Goal: Task Accomplishment & Management: Manage account settings

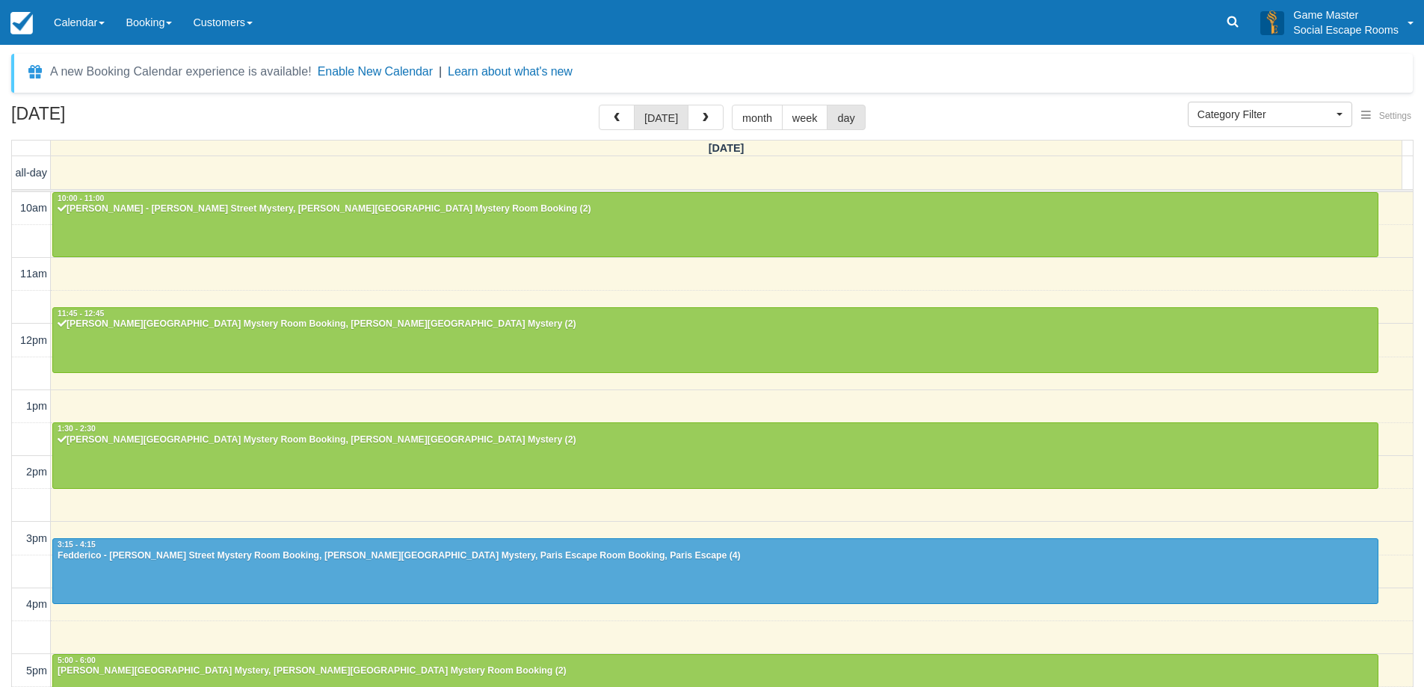
select select
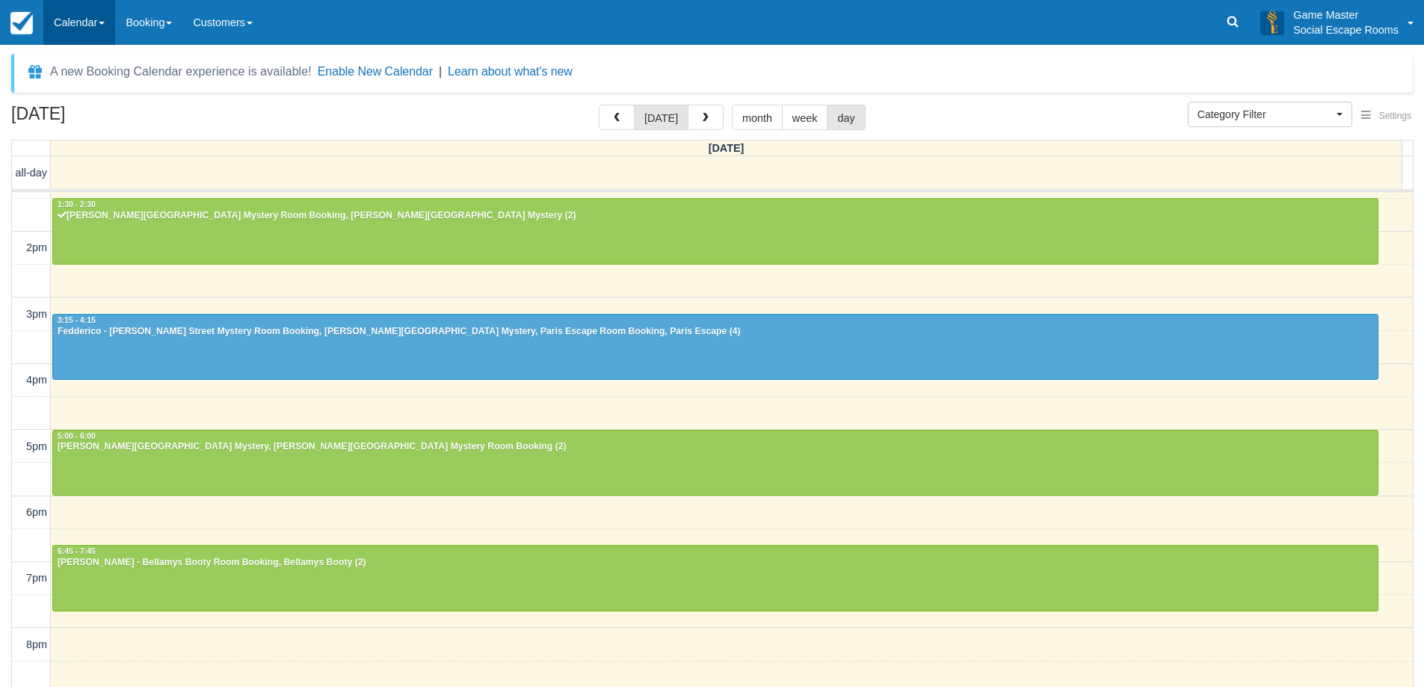
click at [79, 30] on link "Calendar" at bounding box center [79, 22] width 72 height 45
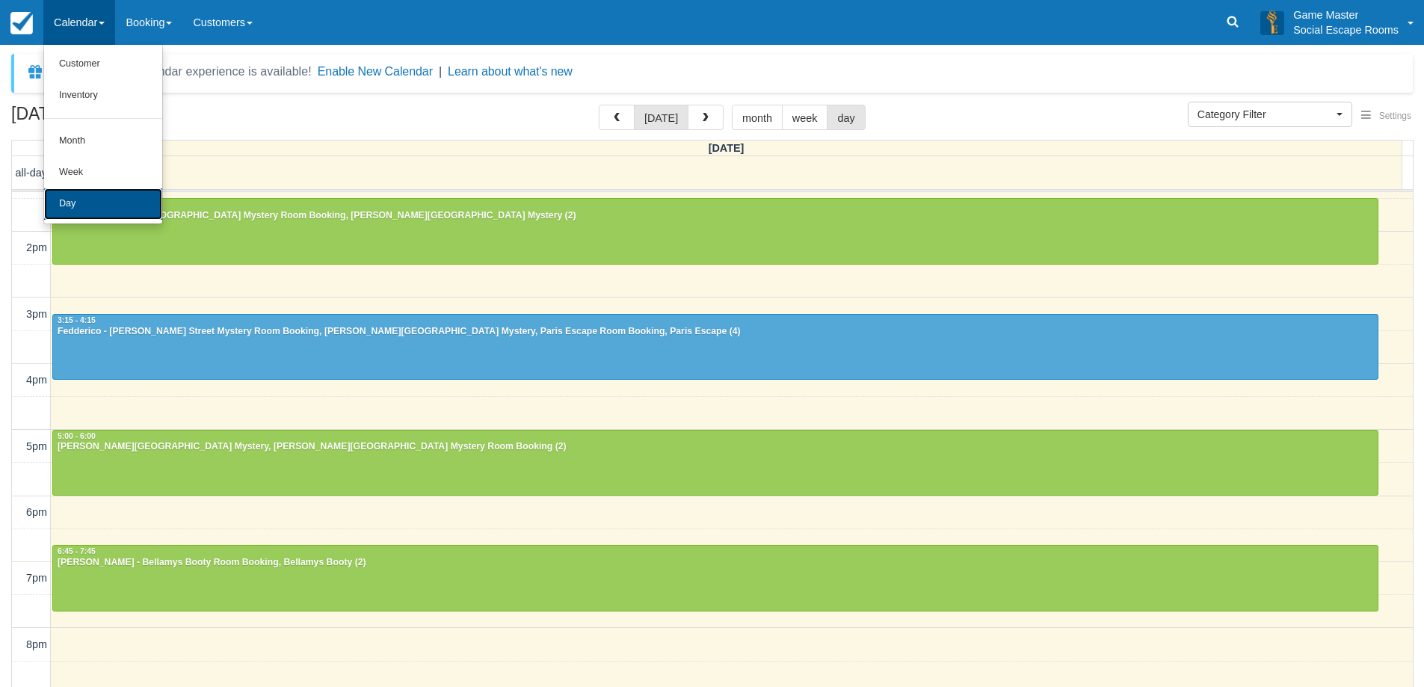
click at [68, 190] on link "Day" at bounding box center [103, 203] width 118 height 31
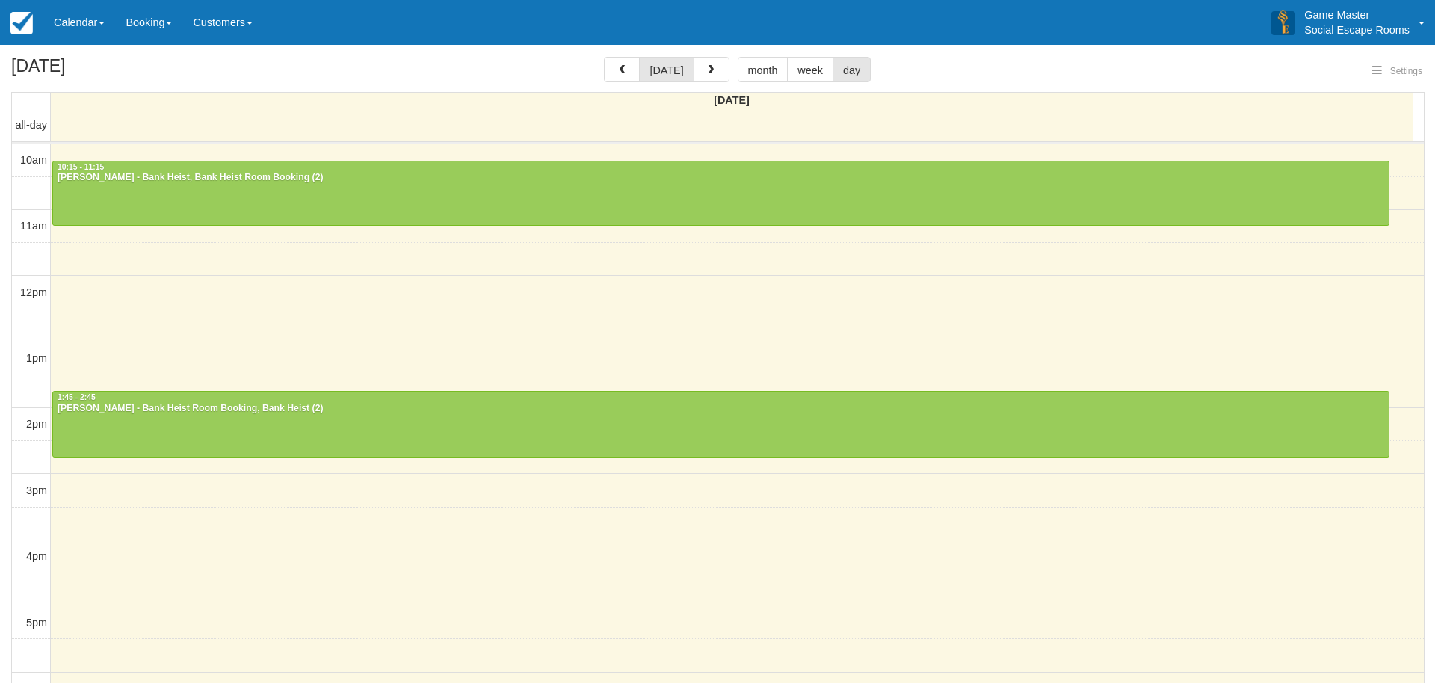
select select
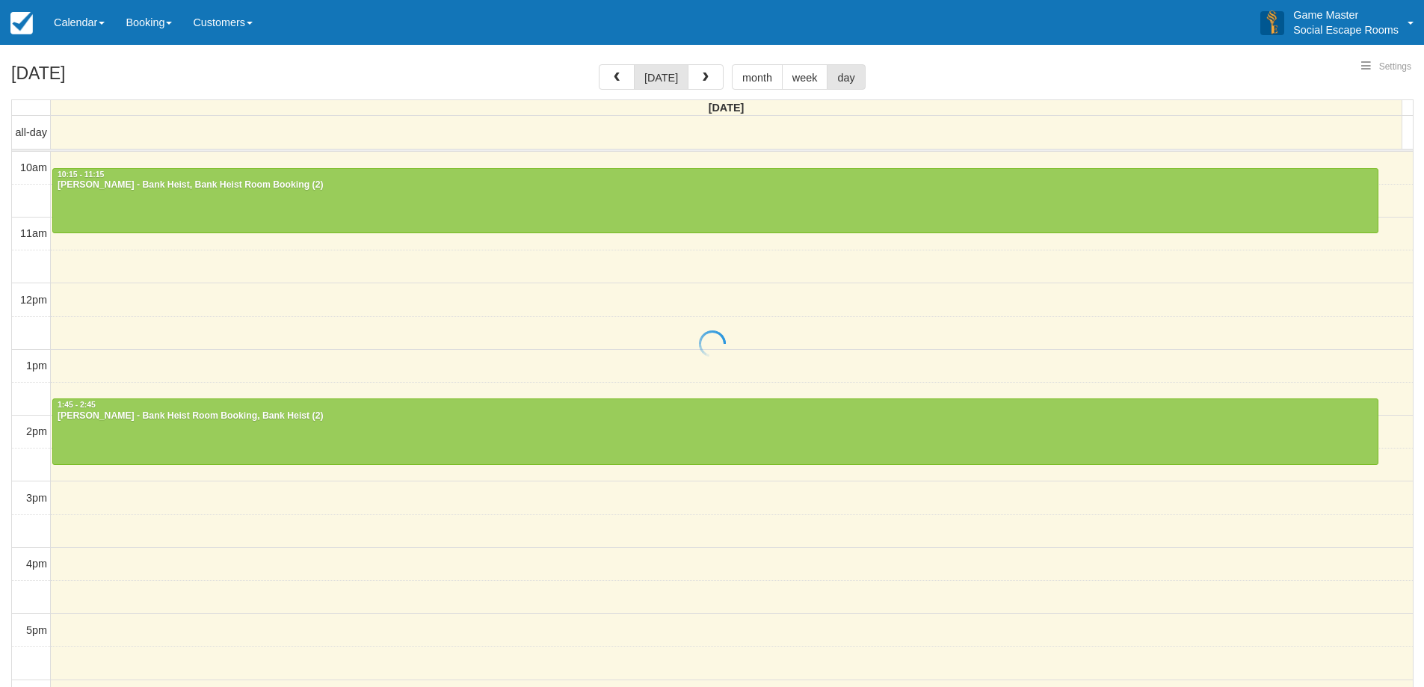
select select
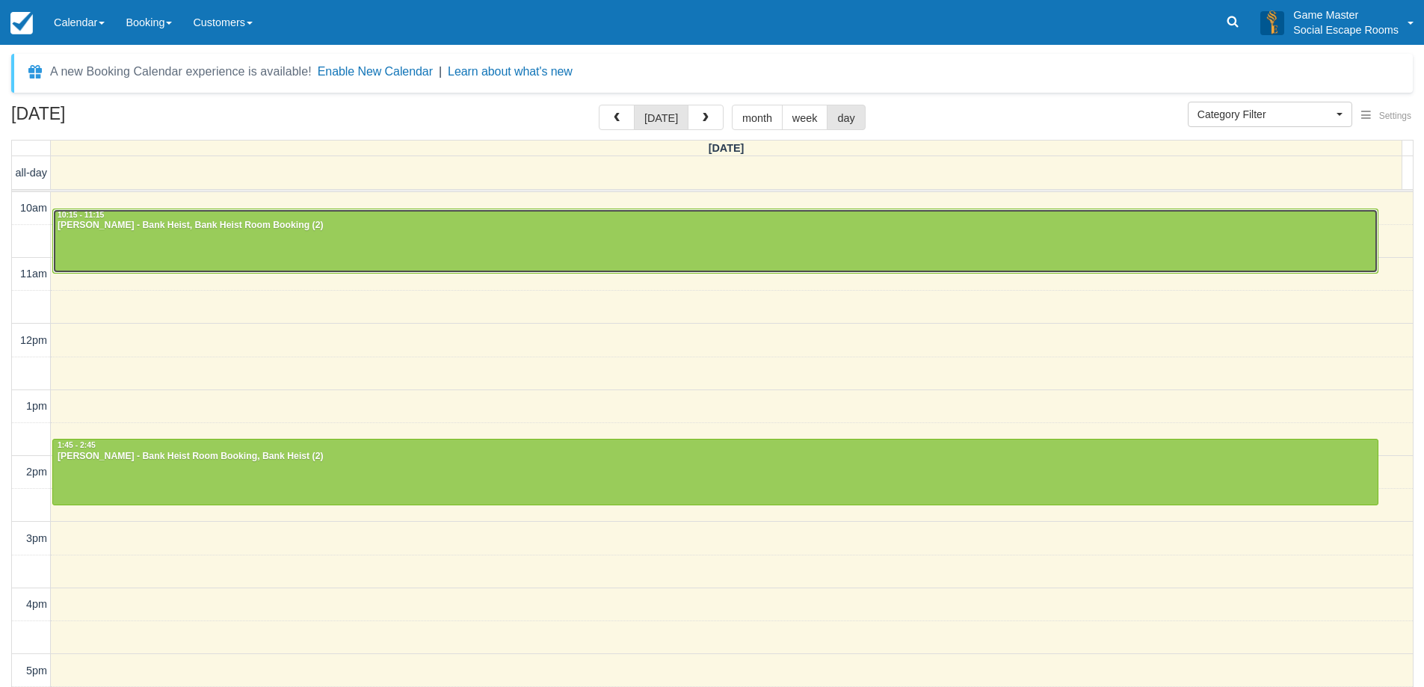
click at [929, 211] on div "10:15 - 11:15" at bounding box center [715, 215] width 1317 height 10
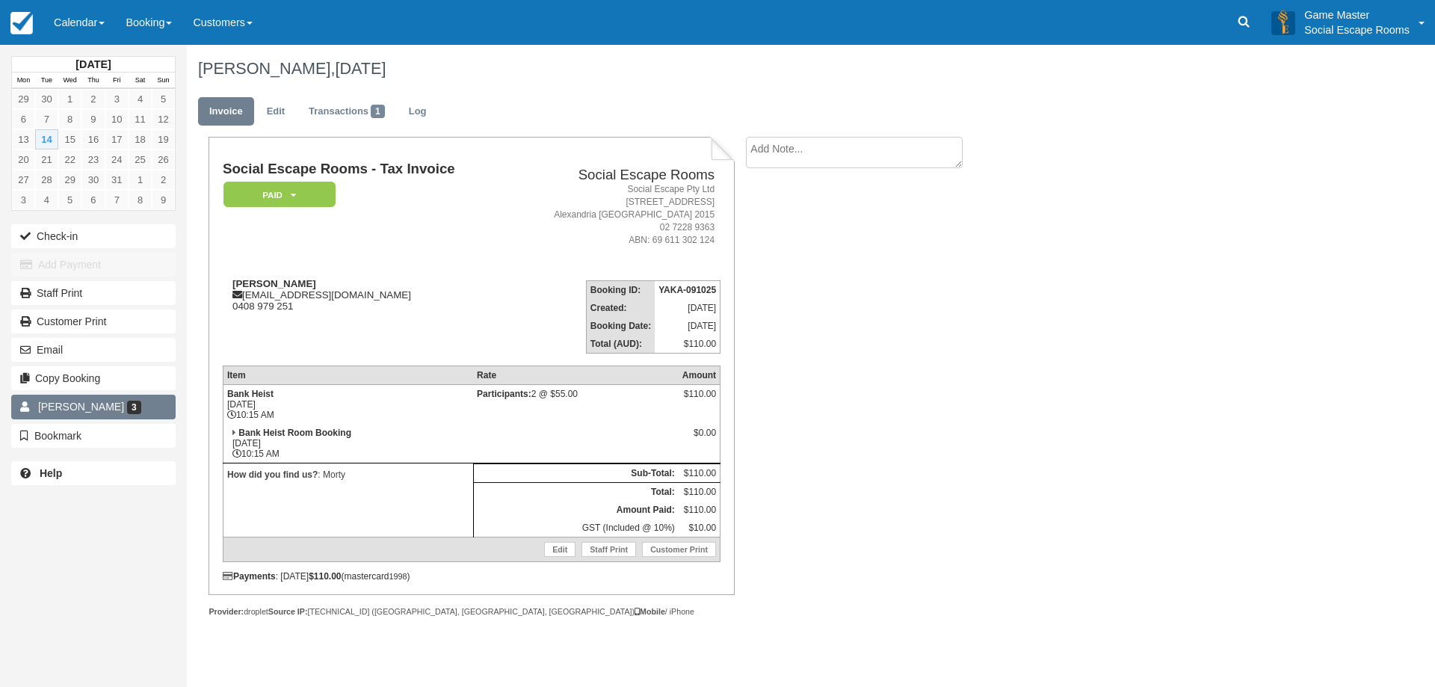
click at [63, 402] on span "[PERSON_NAME]" at bounding box center [81, 407] width 86 height 12
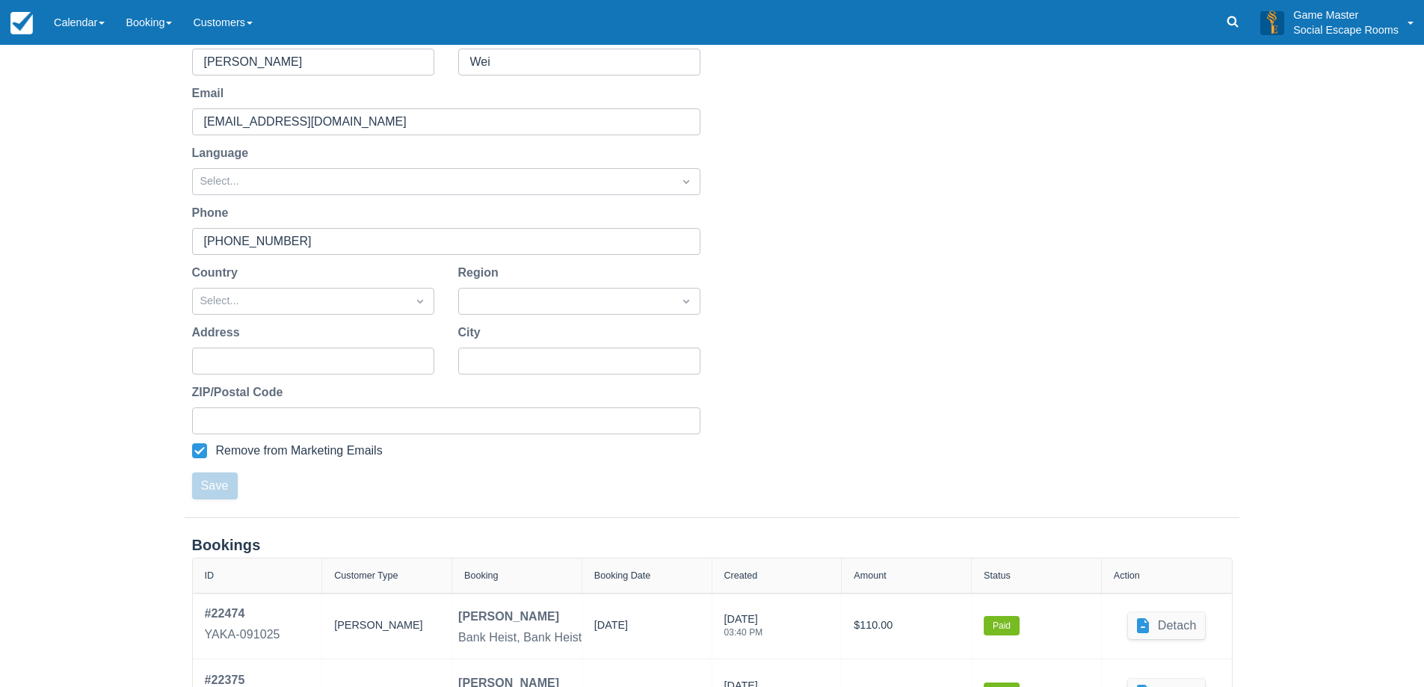
scroll to position [336, 0]
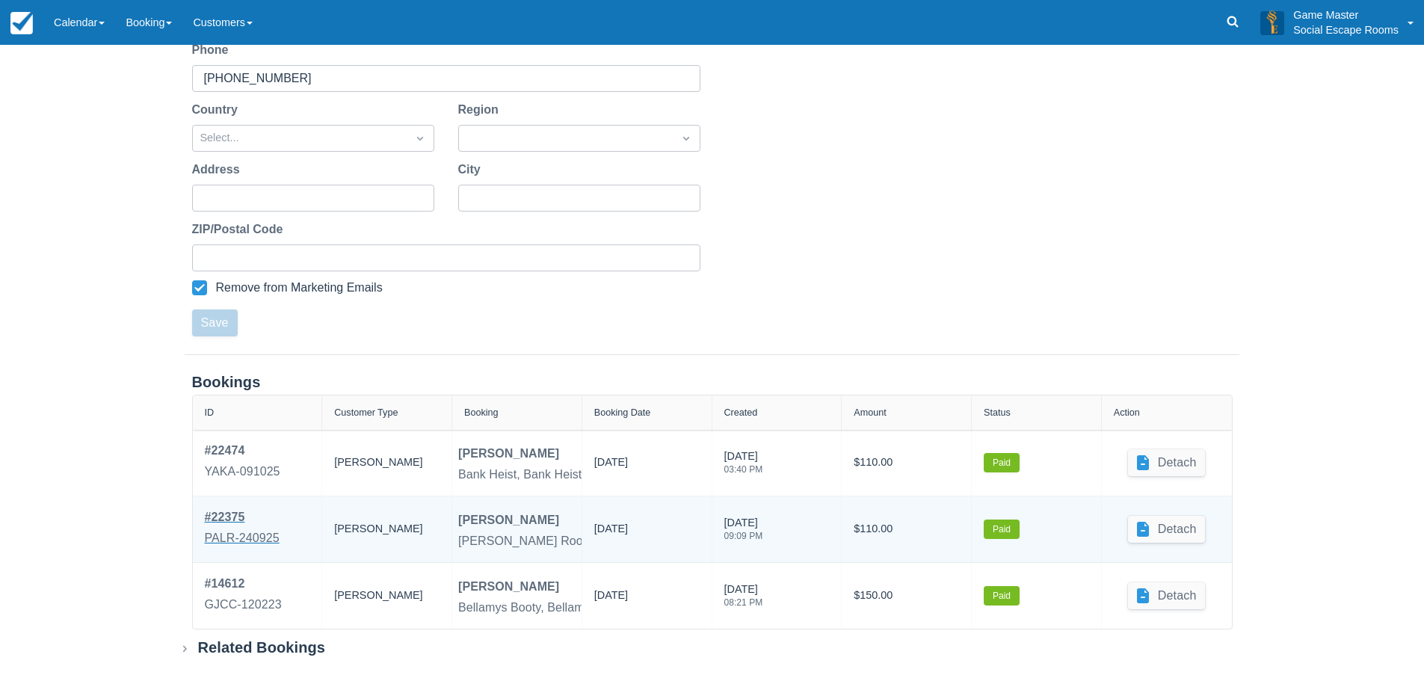
click at [205, 515] on div "# 22375" at bounding box center [242, 517] width 75 height 18
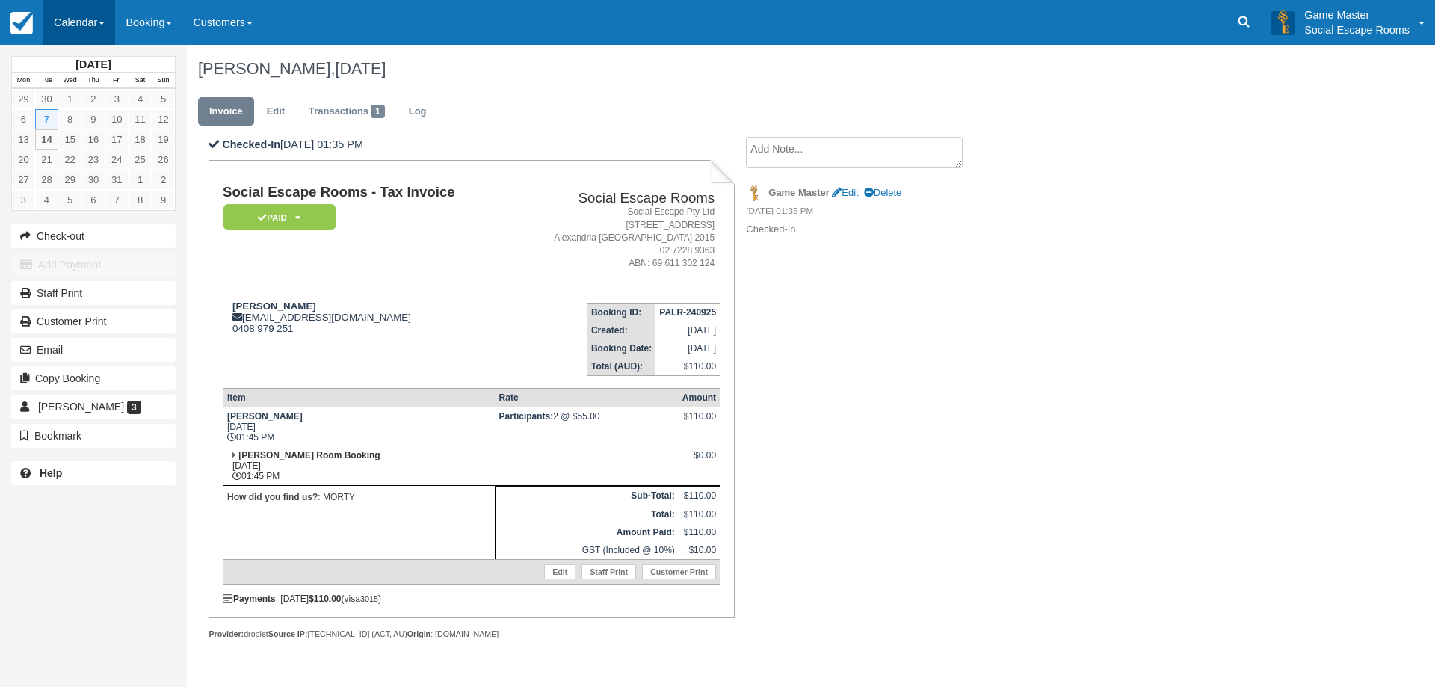
click at [75, 21] on link "Calendar" at bounding box center [79, 22] width 72 height 45
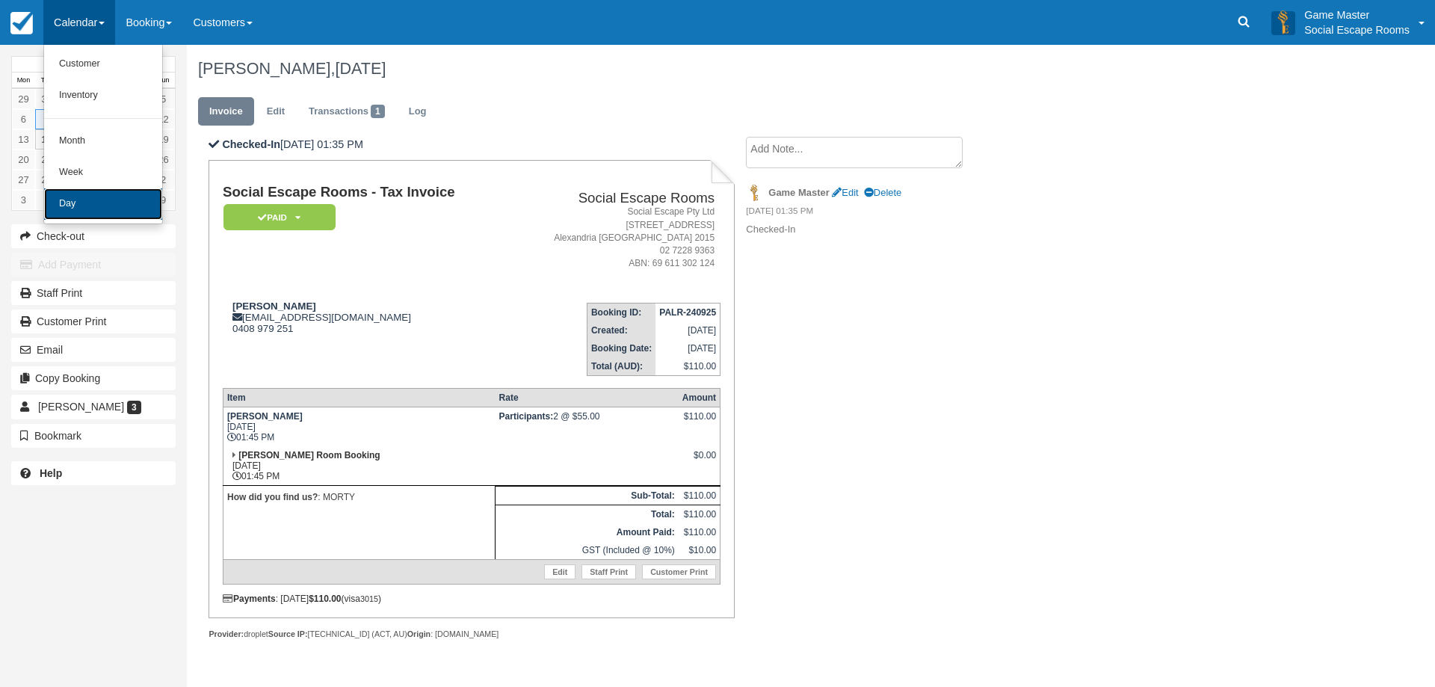
click at [108, 197] on link "Day" at bounding box center [103, 203] width 118 height 31
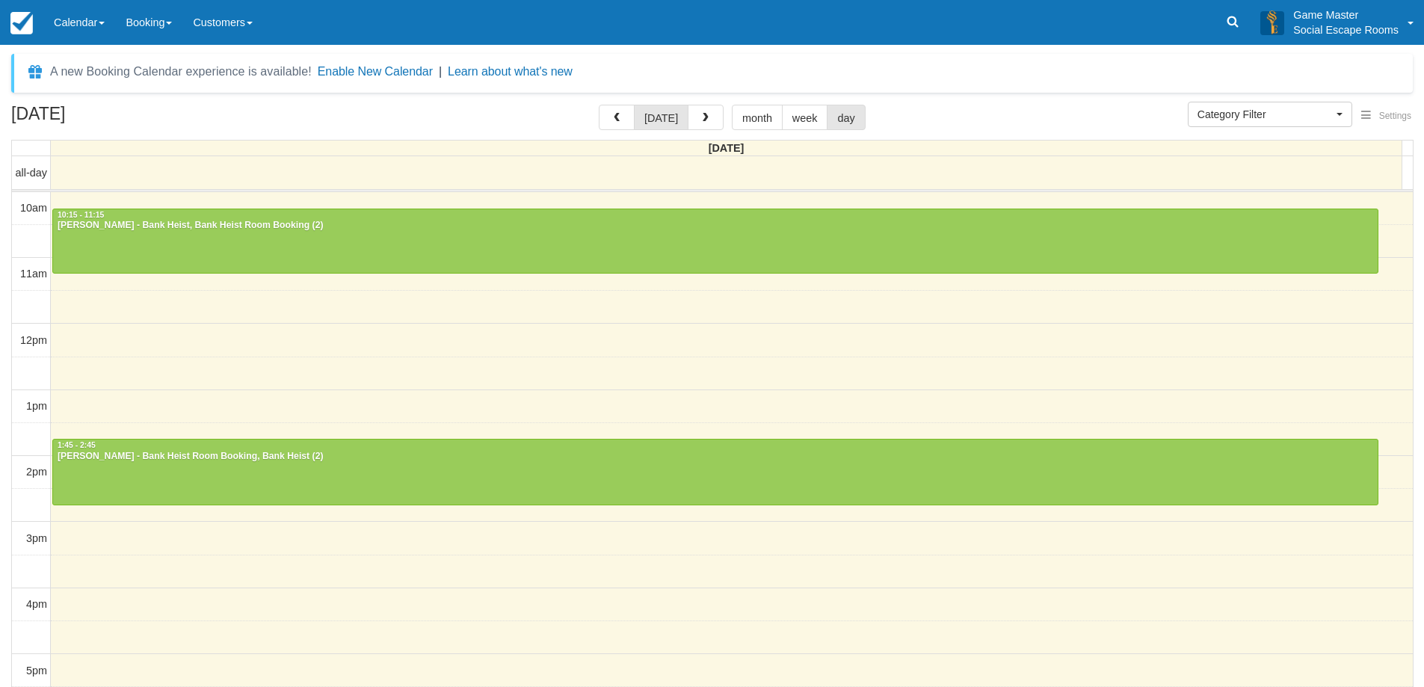
select select
click at [618, 117] on span "button" at bounding box center [616, 118] width 10 height 10
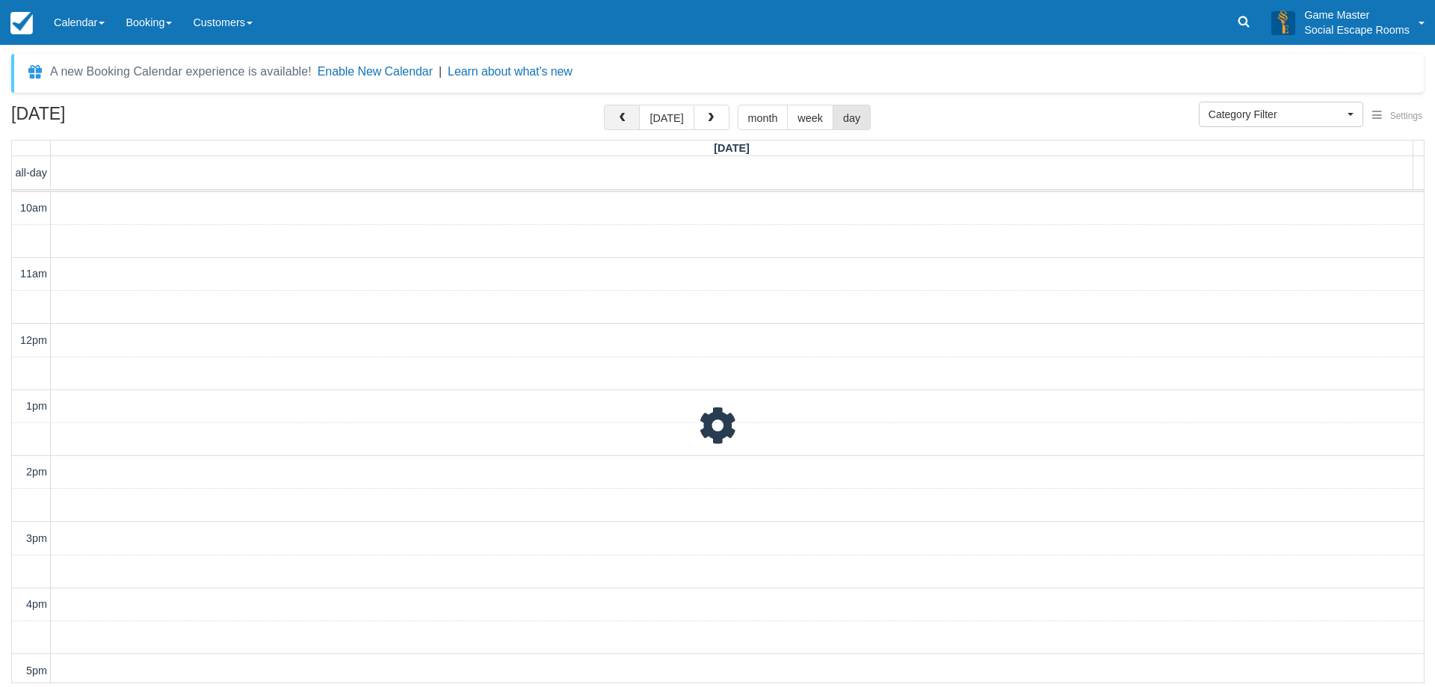
click at [618, 117] on button "button" at bounding box center [622, 117] width 36 height 25
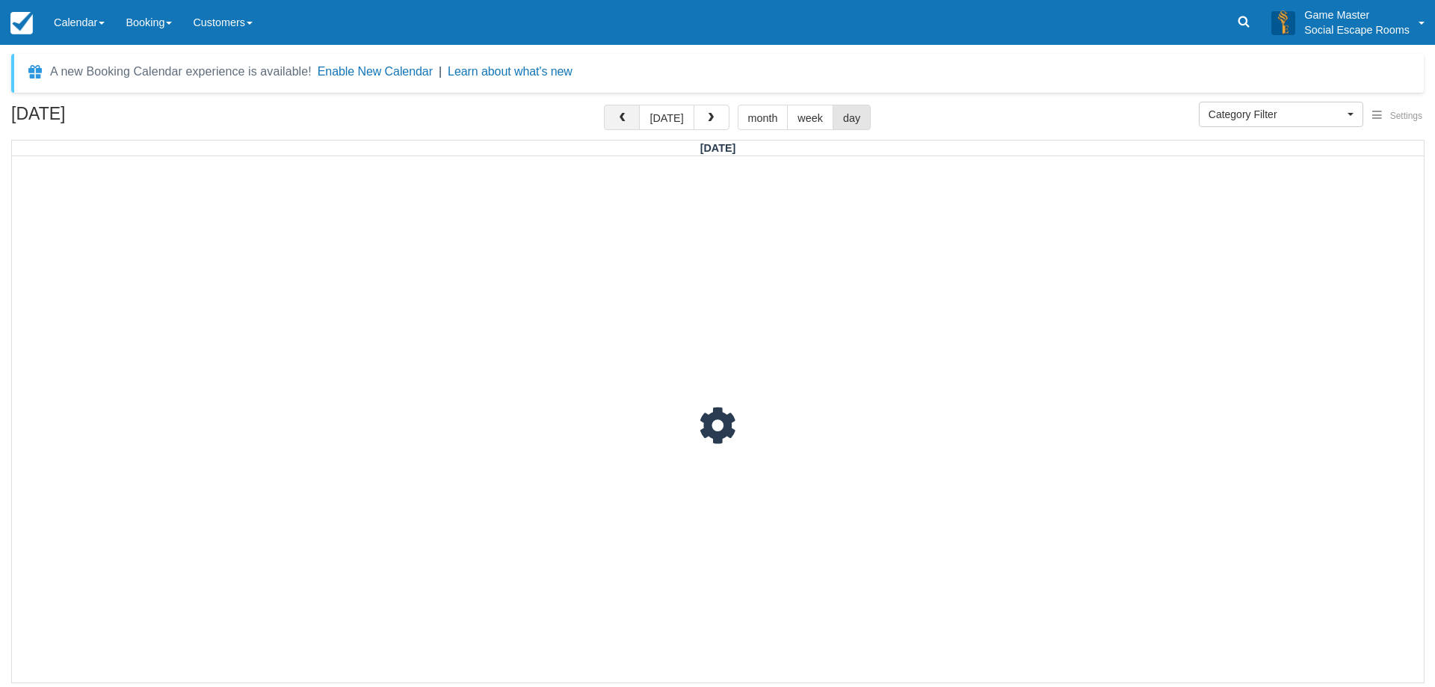
click at [618, 117] on button "button" at bounding box center [622, 117] width 36 height 25
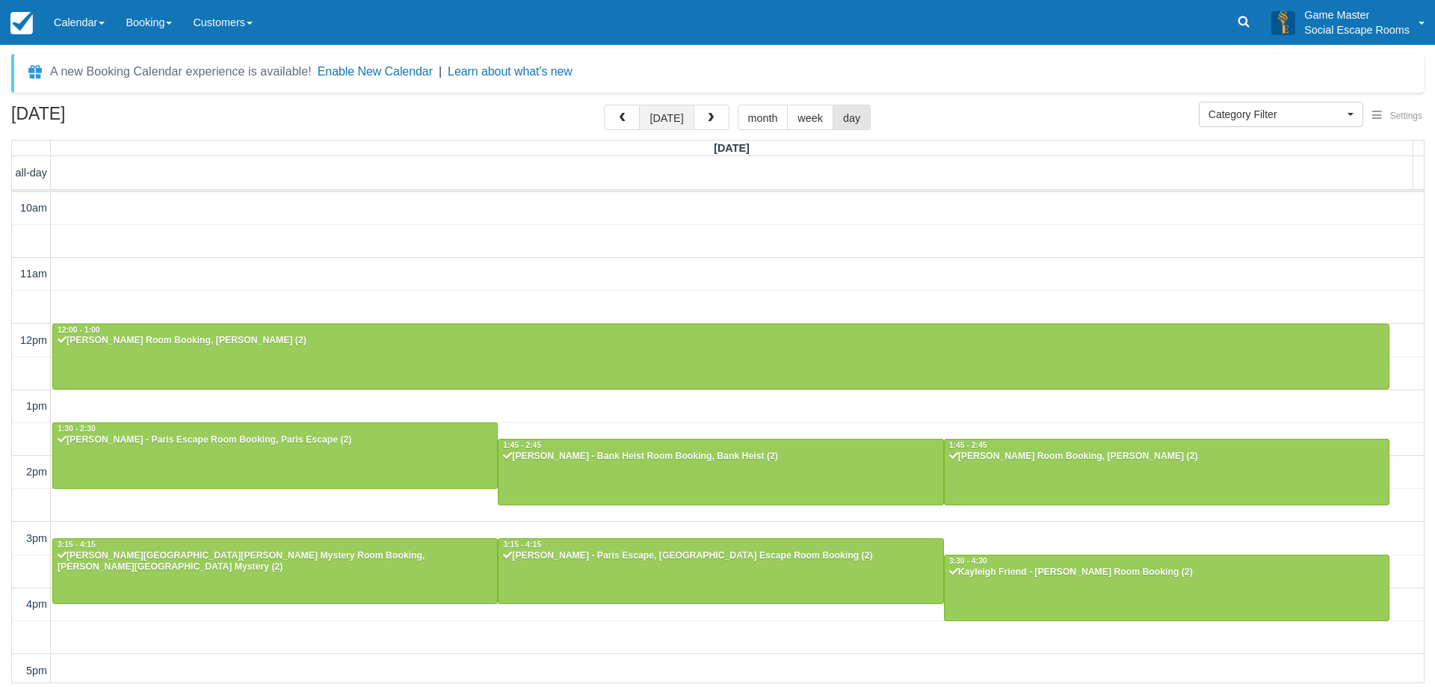
click at [665, 124] on button "[DATE]" at bounding box center [666, 117] width 55 height 25
